Goal: Task Accomplishment & Management: Manage account settings

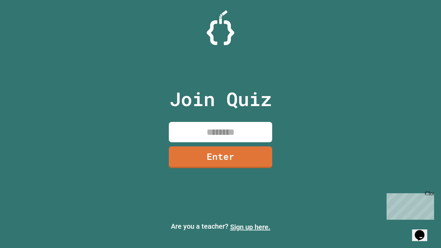
click at [250, 227] on link "Sign up here." at bounding box center [250, 227] width 40 height 8
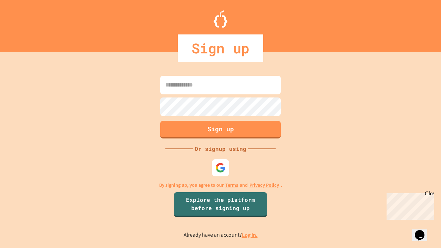
click at [250, 235] on link "Log in." at bounding box center [250, 235] width 16 height 7
